Goal: Transaction & Acquisition: Purchase product/service

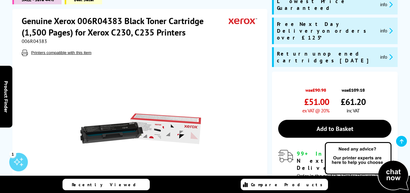
scroll to position [124, 0]
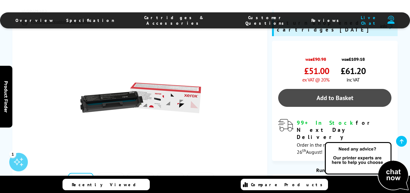
click at [339, 89] on link "Add to Basket" at bounding box center [334, 98] width 113 height 18
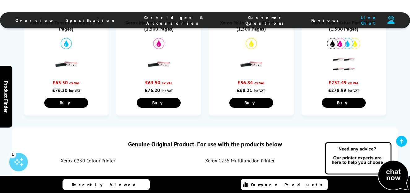
scroll to position [309, 0]
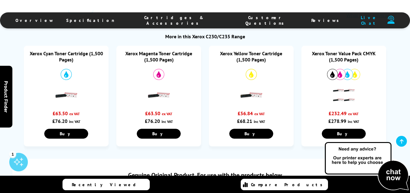
click at [343, 57] on link "Xerox Toner Value Pack CMYK (1,500 Pages)" at bounding box center [344, 56] width 64 height 12
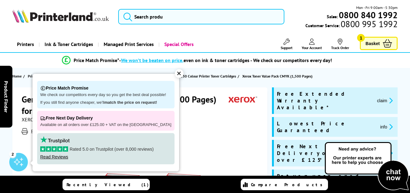
click at [175, 73] on div "✕" at bounding box center [179, 73] width 9 height 9
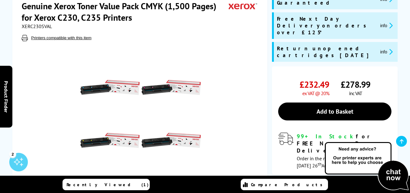
scroll to position [97, 0]
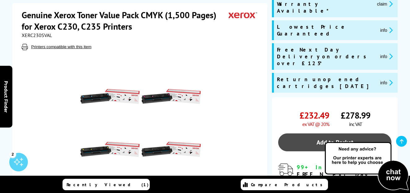
click at [291, 134] on link "Add to Basket" at bounding box center [334, 143] width 113 height 18
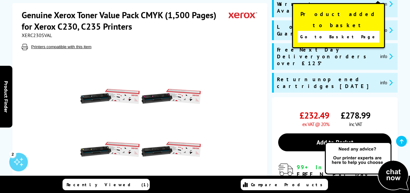
click at [322, 32] on span "Go to Basket Page" at bounding box center [338, 36] width 77 height 9
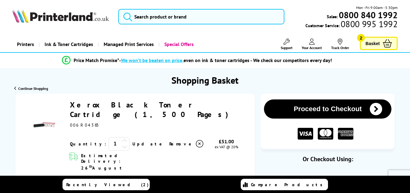
click at [376, 45] on span "Basket" at bounding box center [373, 43] width 14 height 8
click at [372, 41] on span "Basket" at bounding box center [373, 43] width 14 height 8
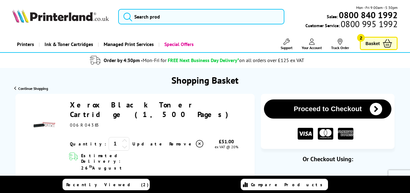
click at [387, 43] on icon at bounding box center [387, 43] width 9 height 8
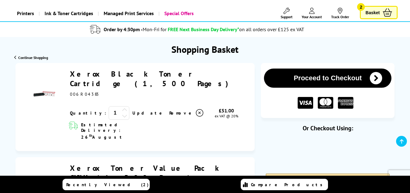
scroll to position [62, 0]
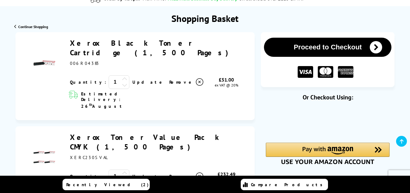
click at [196, 79] on icon at bounding box center [199, 82] width 7 height 7
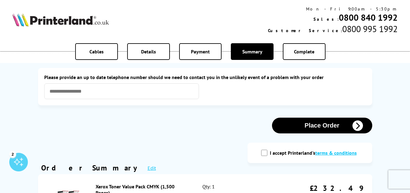
click at [265, 155] on input "I accept Printerland's terms & conditions" at bounding box center [264, 153] width 6 height 6
checkbox input "true"
click at [318, 126] on button "Place Order" at bounding box center [322, 126] width 100 height 16
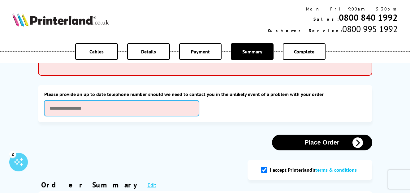
scroll to position [50, 0]
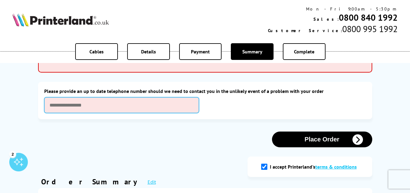
click at [157, 107] on input "text" at bounding box center [121, 105] width 155 height 16
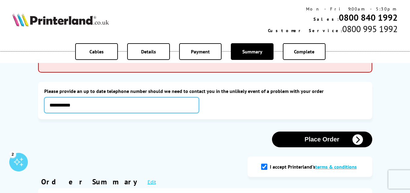
type input "**********"
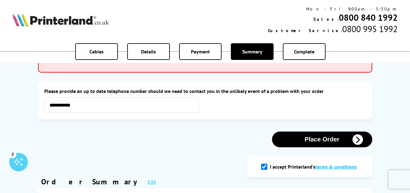
click at [224, 113] on div "**********" at bounding box center [205, 100] width 322 height 25
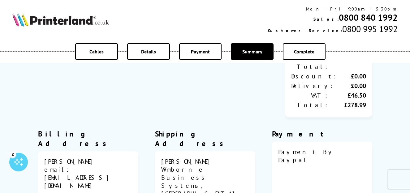
scroll to position [118, 0]
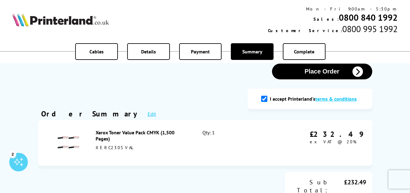
click at [324, 70] on button "Place Order" at bounding box center [322, 72] width 100 height 16
